Goal: Navigation & Orientation: Find specific page/section

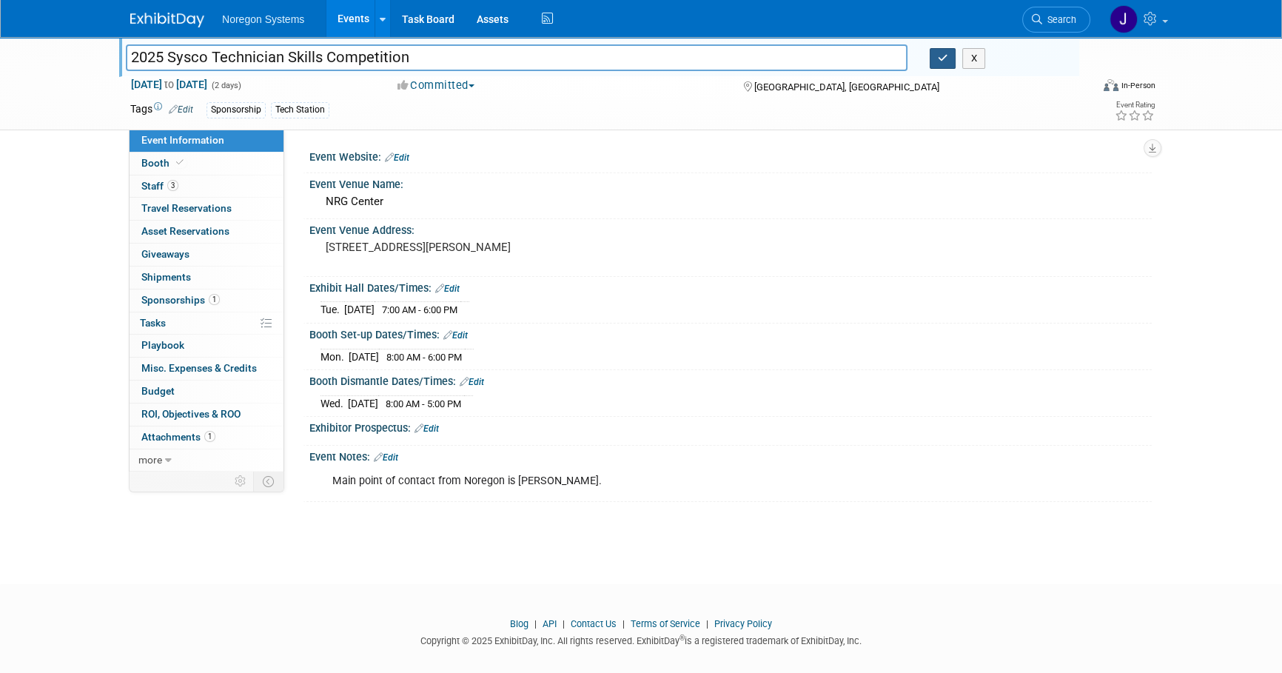
click at [951, 62] on button "button" at bounding box center [943, 58] width 27 height 21
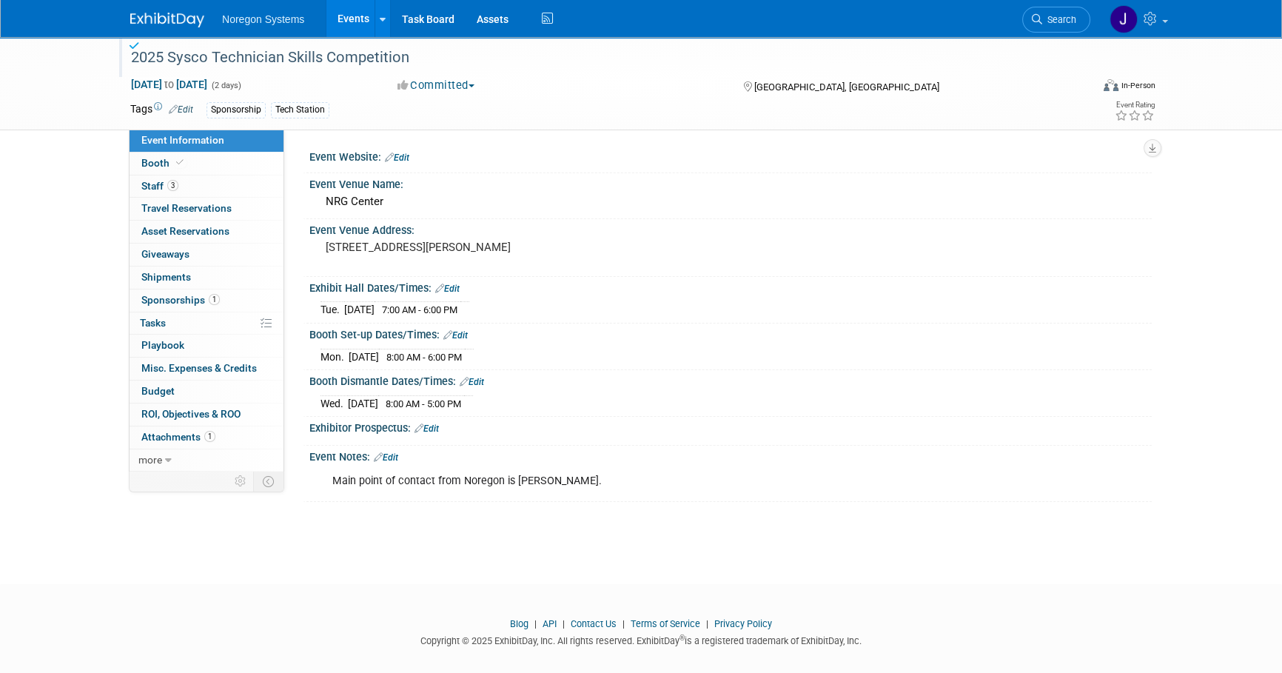
click at [172, 15] on img at bounding box center [167, 20] width 74 height 15
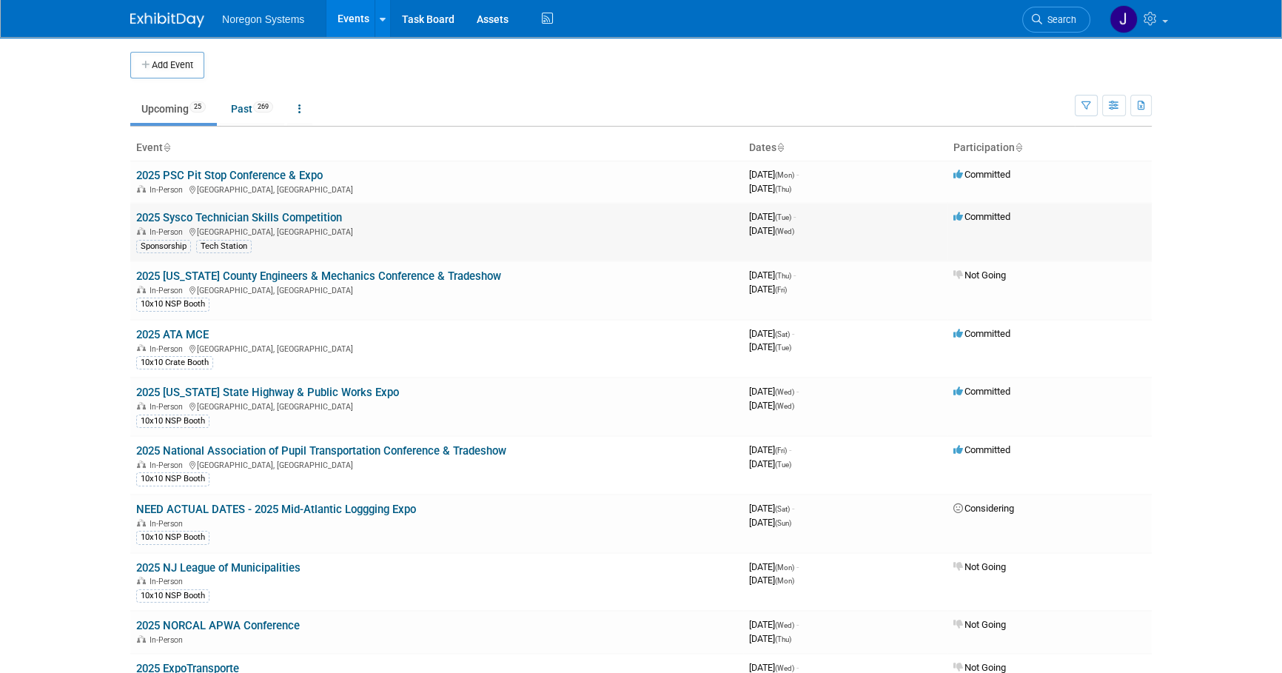
click at [249, 215] on link "2025 Sysco Technician Skills Competition" at bounding box center [239, 217] width 206 height 13
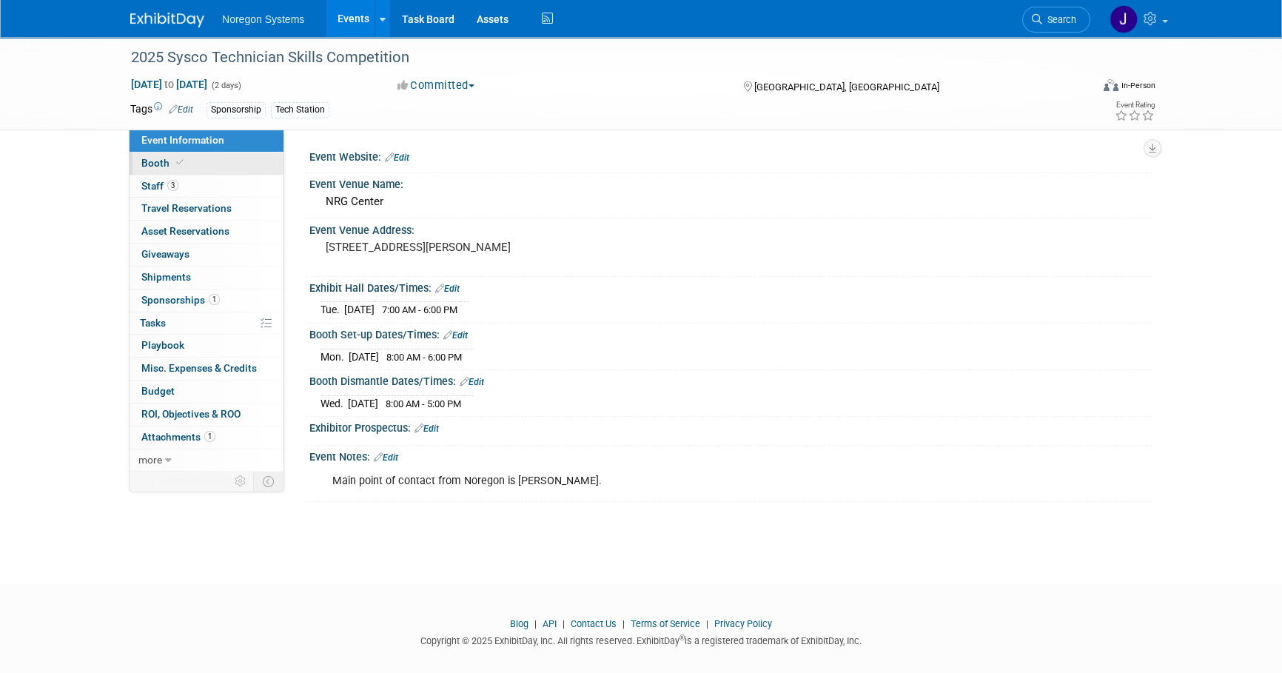
click at [203, 167] on link "Booth" at bounding box center [207, 163] width 154 height 22
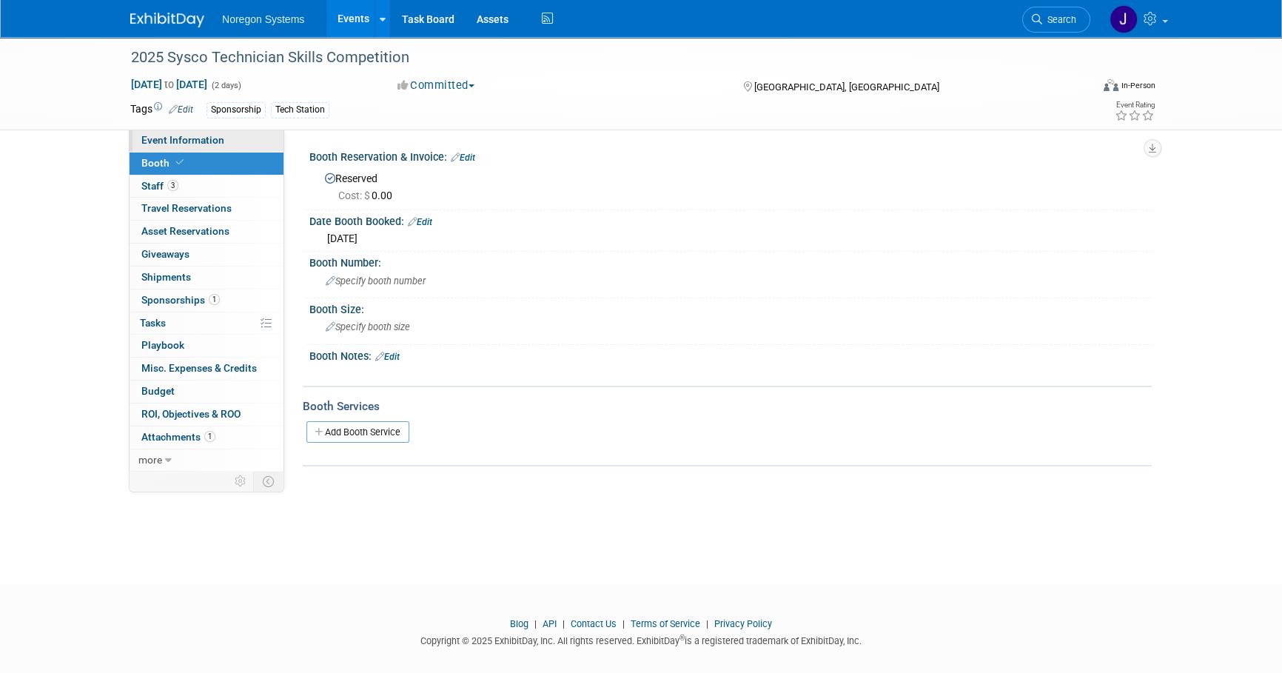
click at [205, 135] on span "Event Information" at bounding box center [182, 140] width 83 height 12
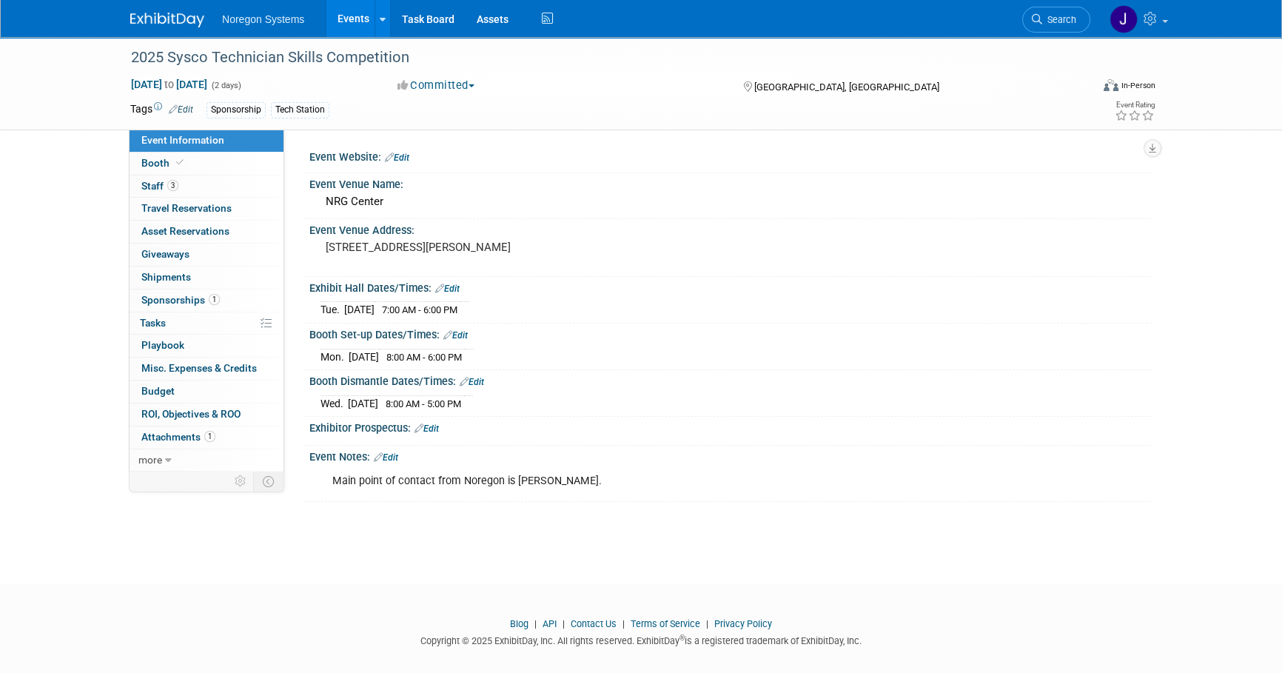
click at [172, 19] on img at bounding box center [167, 20] width 74 height 15
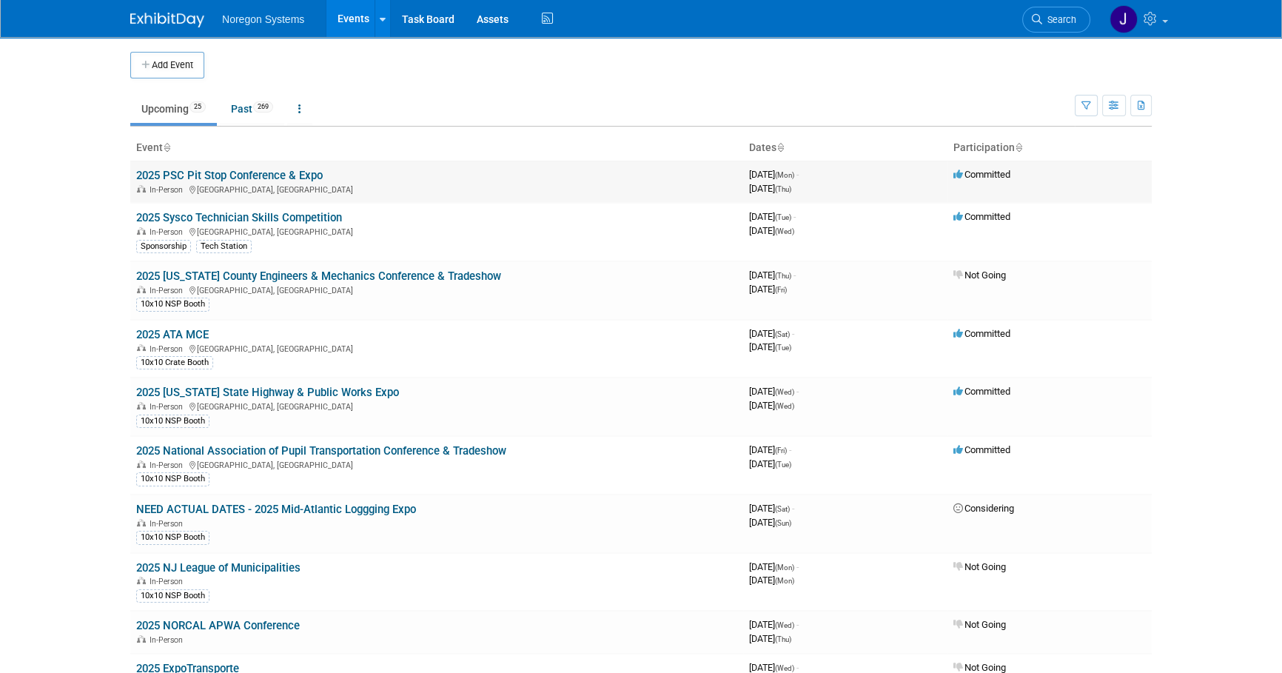
click at [297, 172] on link "2025 PSC Pit Stop Conference & Expo" at bounding box center [229, 175] width 187 height 13
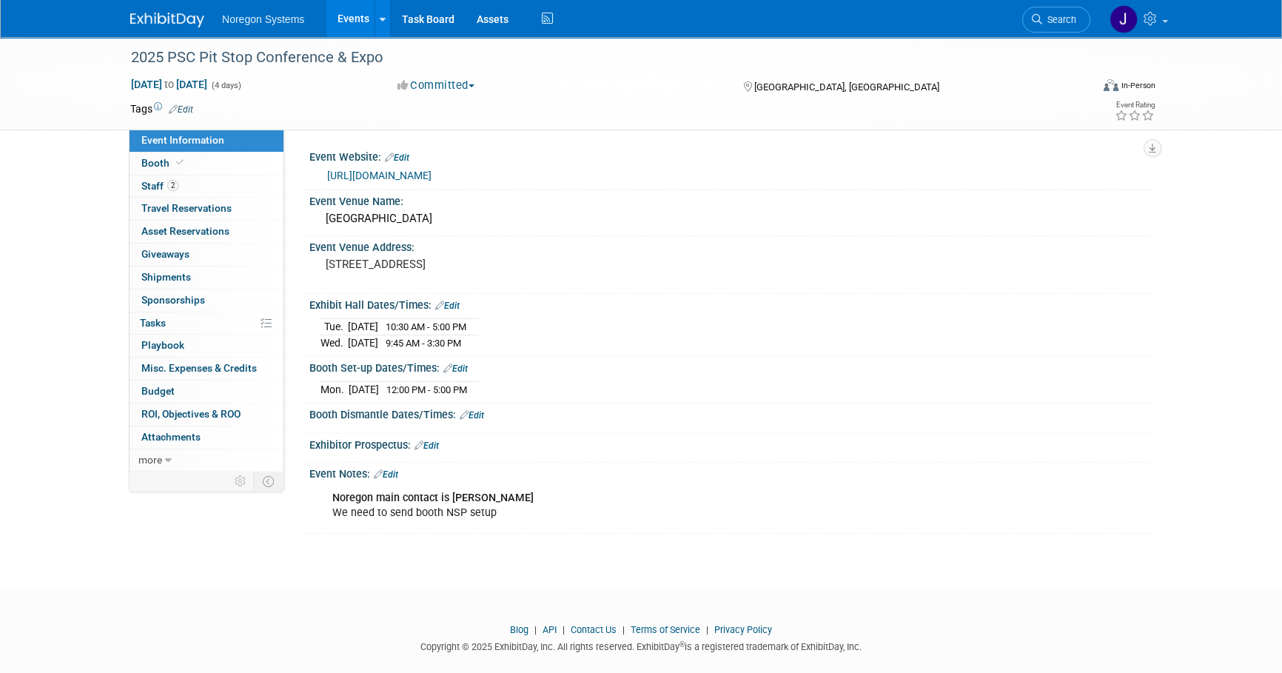
click at [200, 21] on img at bounding box center [167, 20] width 74 height 15
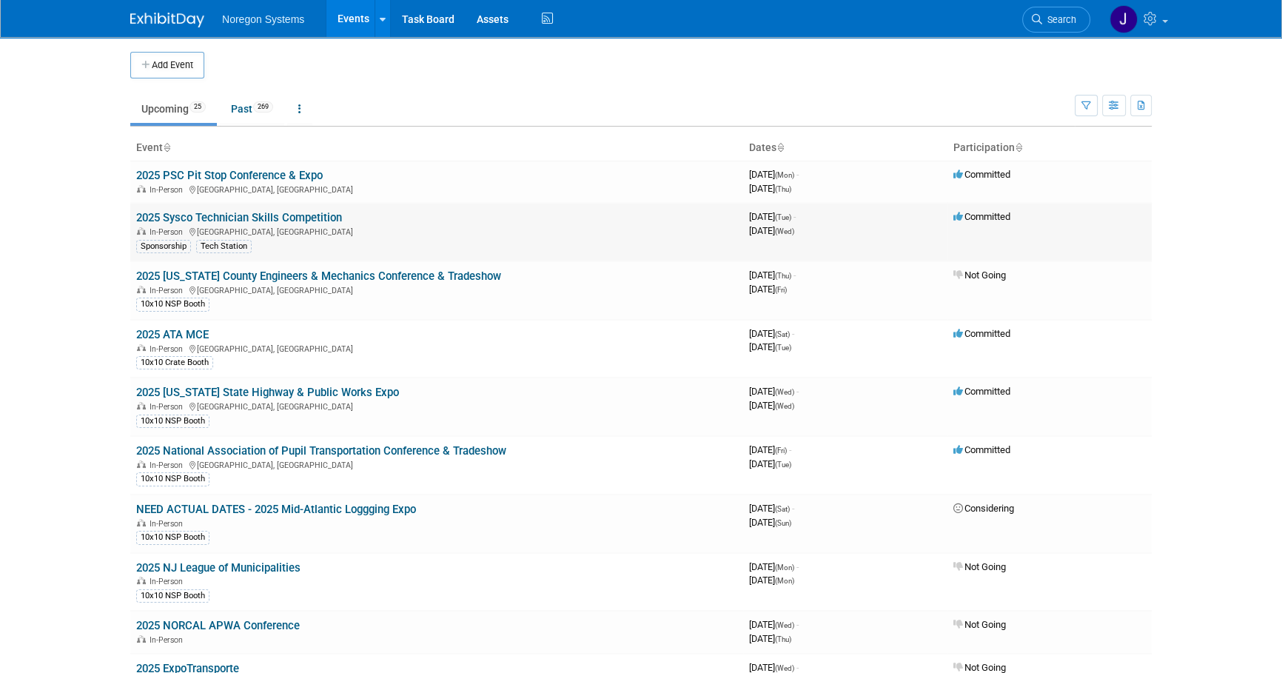
drag, startPoint x: 348, startPoint y: 217, endPoint x: 135, endPoint y: 216, distance: 212.5
click at [135, 216] on td "2025 Sysco Technician Skills Competition In-Person Houston, TX Sponsorship Tech…" at bounding box center [436, 232] width 613 height 58
copy link "2025 Sysco Technician Skills Competition"
click at [64, 246] on body "Noregon Systems Events Add Event Bulk Upload Events Shareable Event Boards Rece…" at bounding box center [641, 336] width 1282 height 673
click at [175, 17] on img at bounding box center [167, 20] width 74 height 15
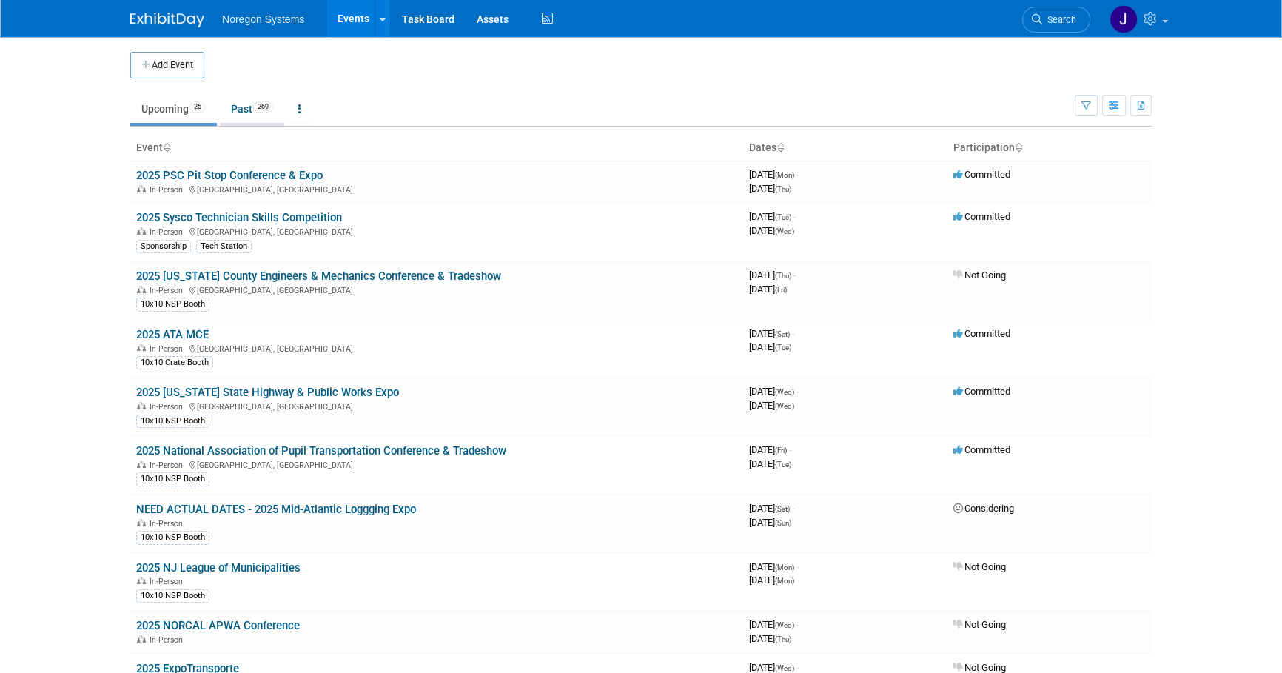
click at [244, 109] on link "Past 269" at bounding box center [252, 109] width 64 height 28
click at [11, 162] on body "Noregon Systems Events Add Event Bulk Upload Events Shareable Event Boards Rece…" at bounding box center [641, 336] width 1282 height 673
click at [249, 219] on link "2025 Sysco Technician Skills Competition" at bounding box center [239, 217] width 206 height 13
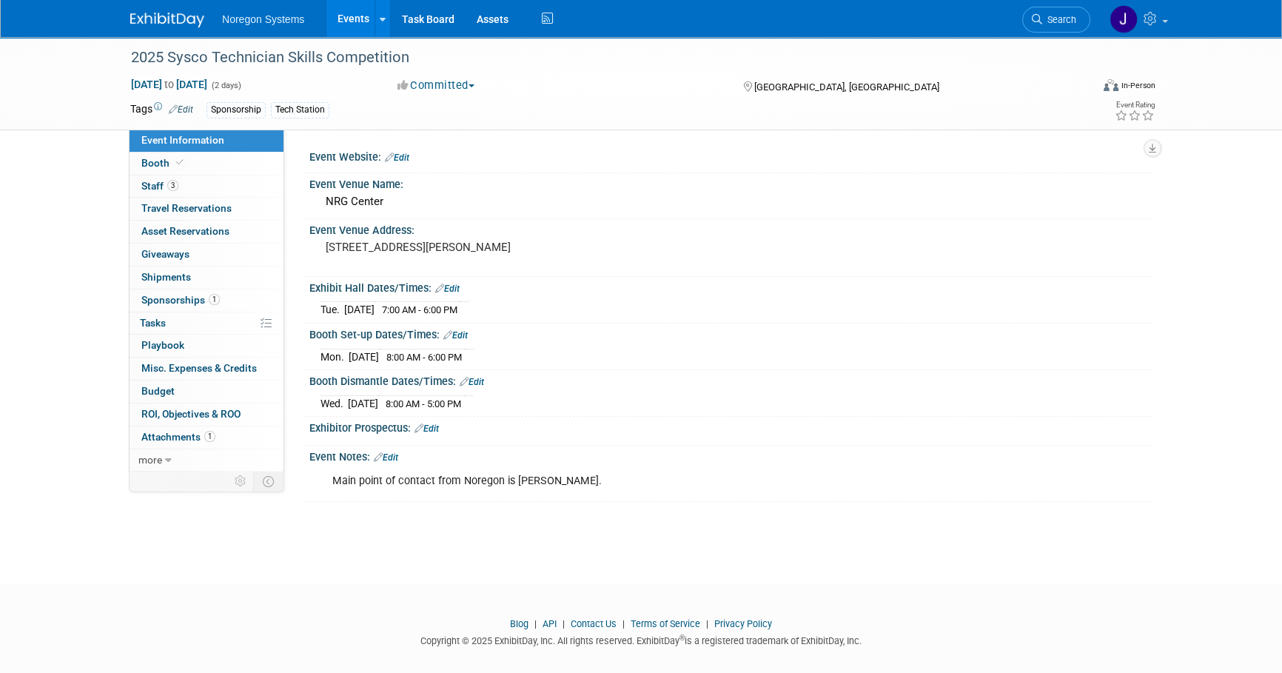
click at [190, 21] on img at bounding box center [167, 20] width 74 height 15
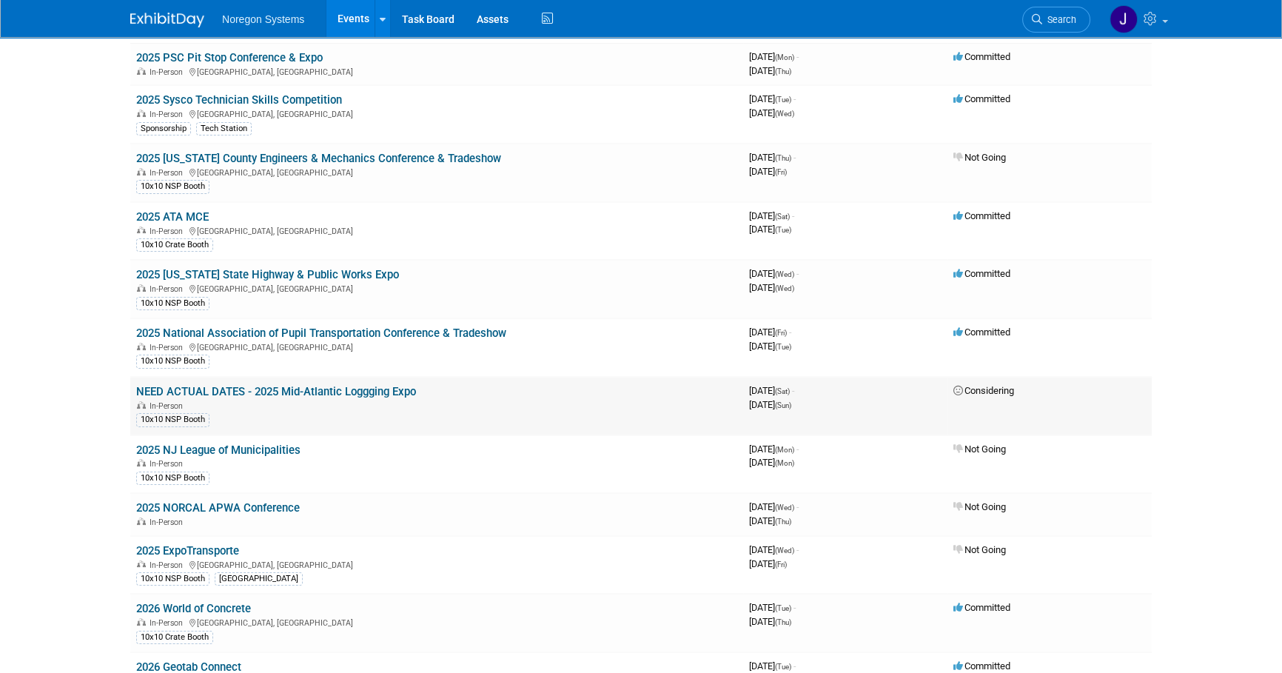
scroll to position [134, 0]
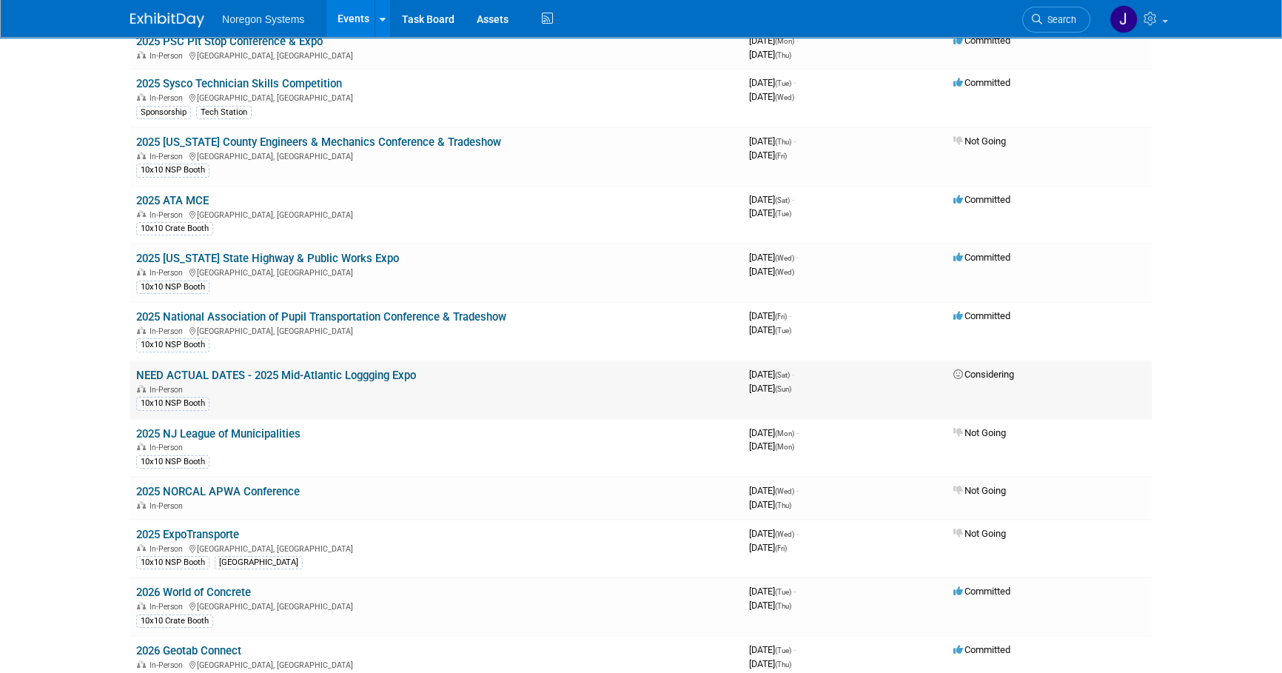
drag, startPoint x: 429, startPoint y: 375, endPoint x: 255, endPoint y: 370, distance: 174.0
click at [255, 370] on td "NEED ACTUAL DATES - 2025 Mid-Atlantic Loggging Expo In-Person 10x10 NSP Booth" at bounding box center [436, 390] width 613 height 58
copy link "2025 Mid-Atlantic Loggging Expo"
